Goal: Find specific page/section: Find specific page/section

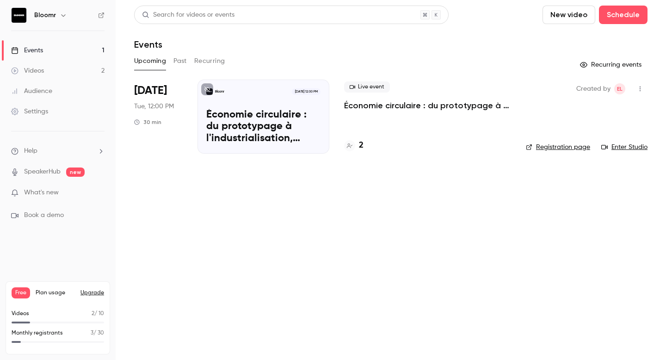
click at [359, 144] on h4 "2" at bounding box center [361, 145] width 5 height 12
